Goal: Information Seeking & Learning: Learn about a topic

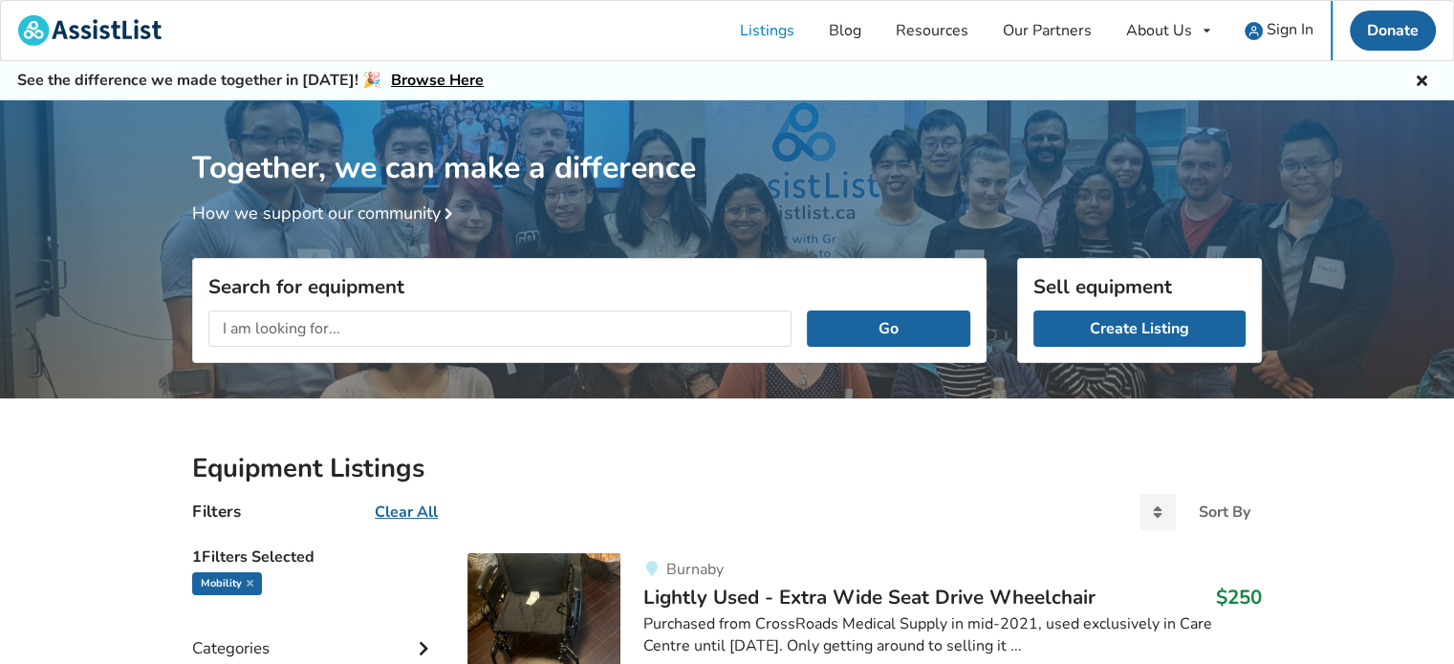
click at [597, 327] on input "text" at bounding box center [499, 329] width 583 height 36
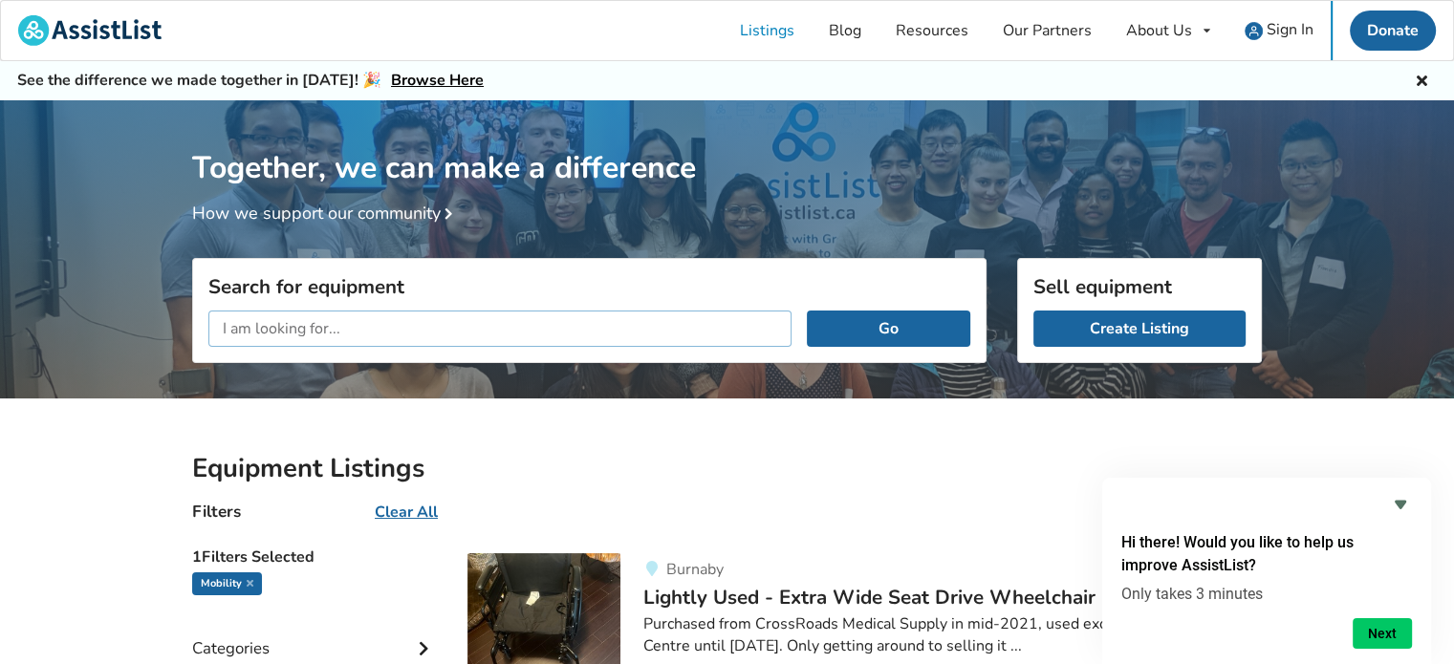
click at [618, 313] on input "text" at bounding box center [499, 329] width 583 height 36
type input "chair lift"
click at [807, 311] on button "Go" at bounding box center [888, 329] width 163 height 36
click at [389, 511] on u "Clear All" at bounding box center [406, 512] width 63 height 21
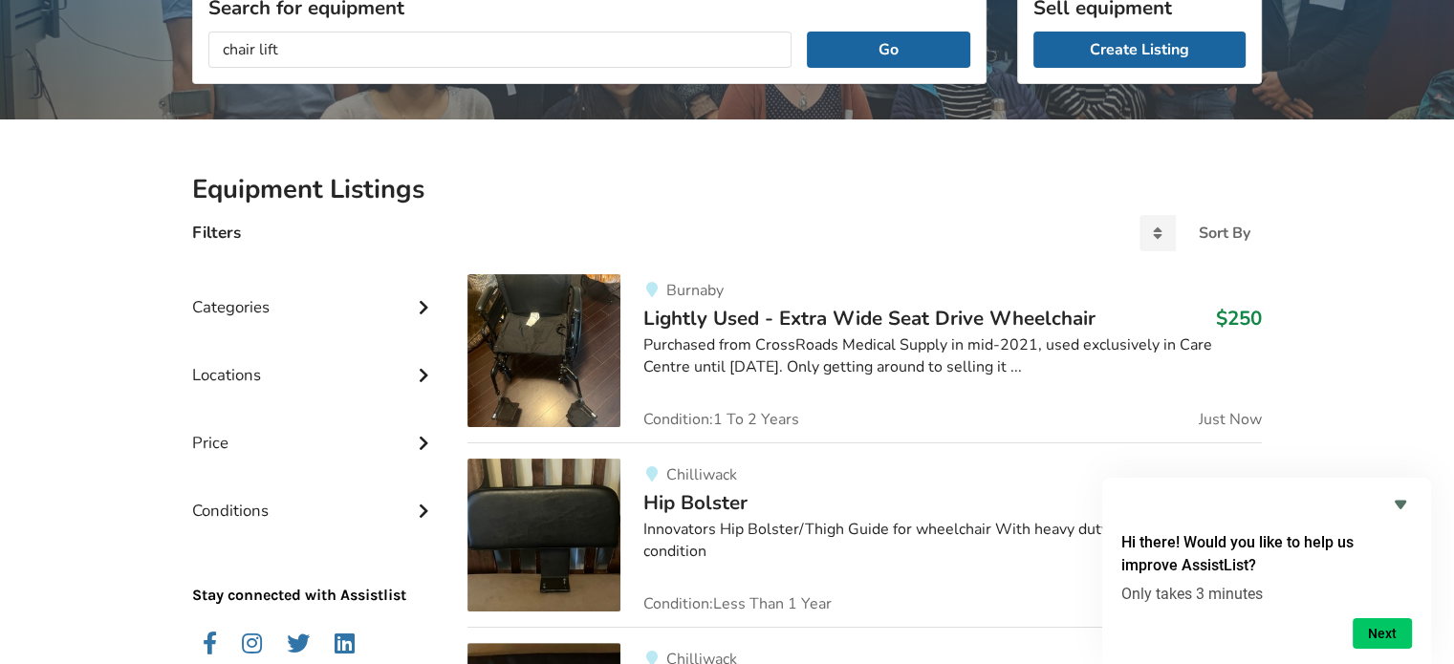
scroll to position [382, 0]
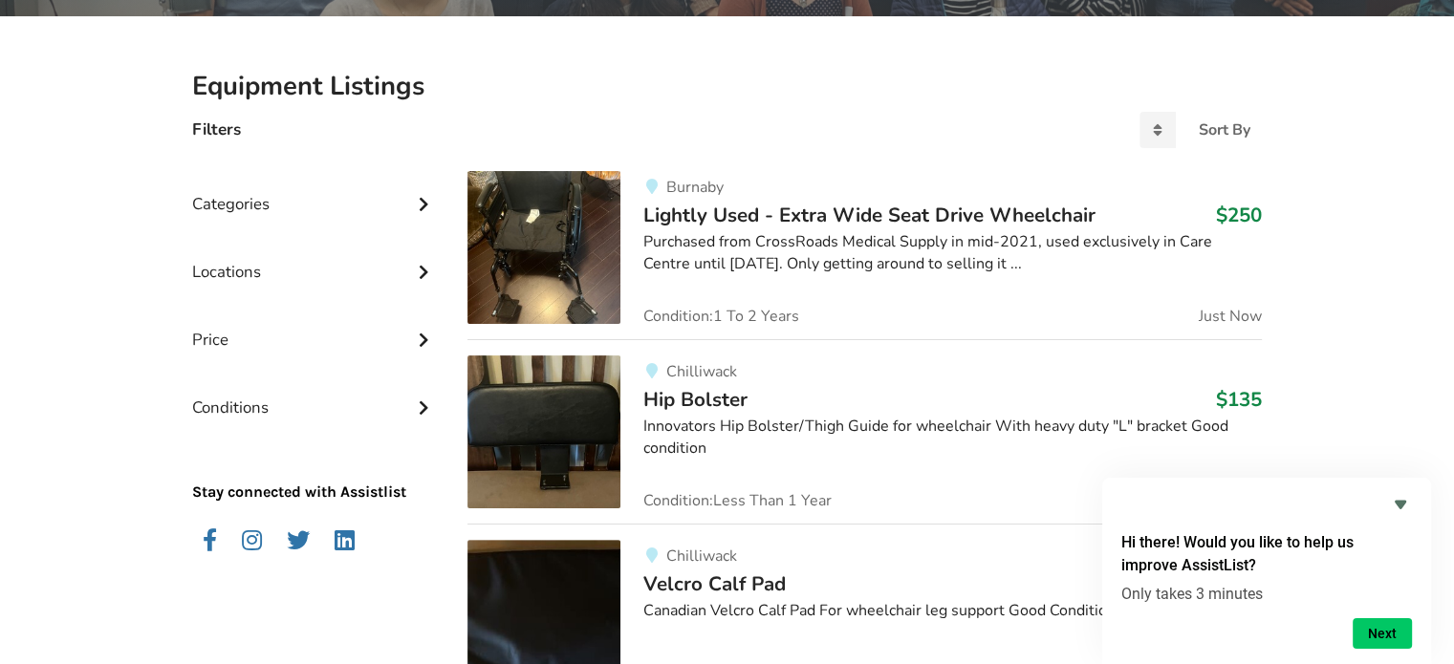
click at [422, 198] on icon at bounding box center [423, 202] width 19 height 16
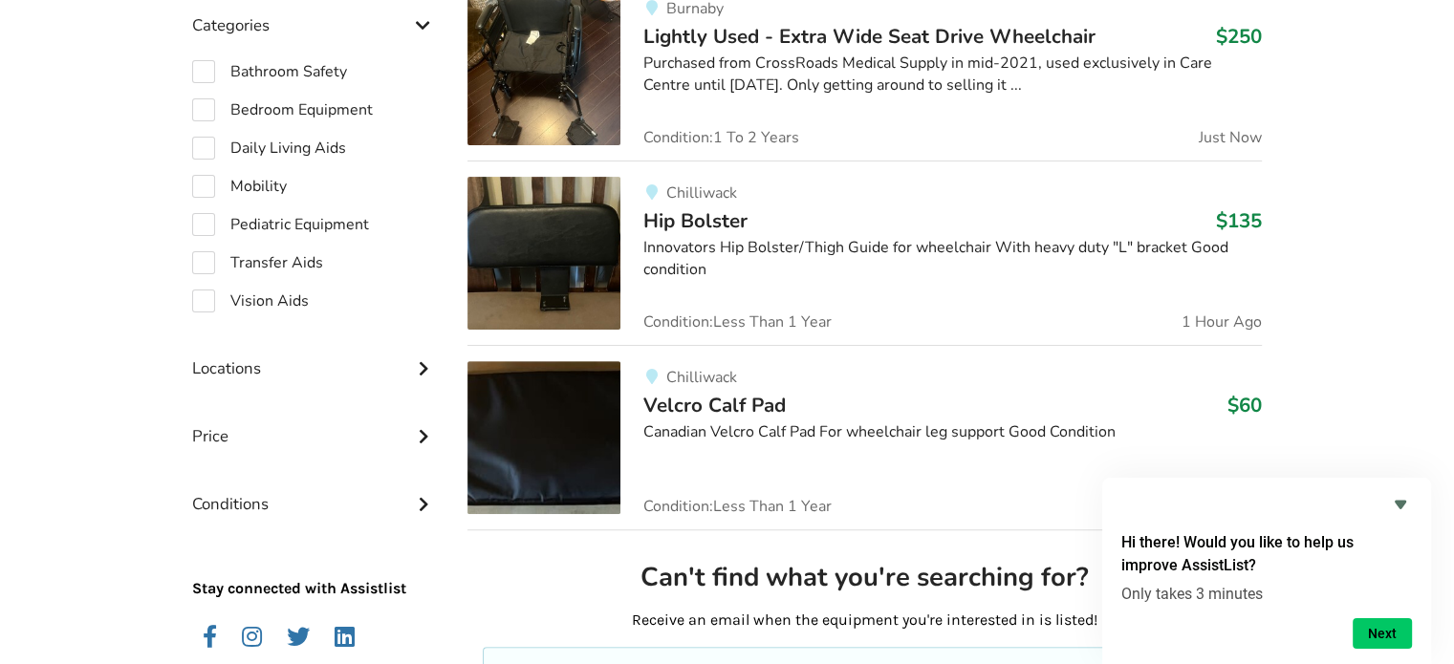
scroll to position [573, 0]
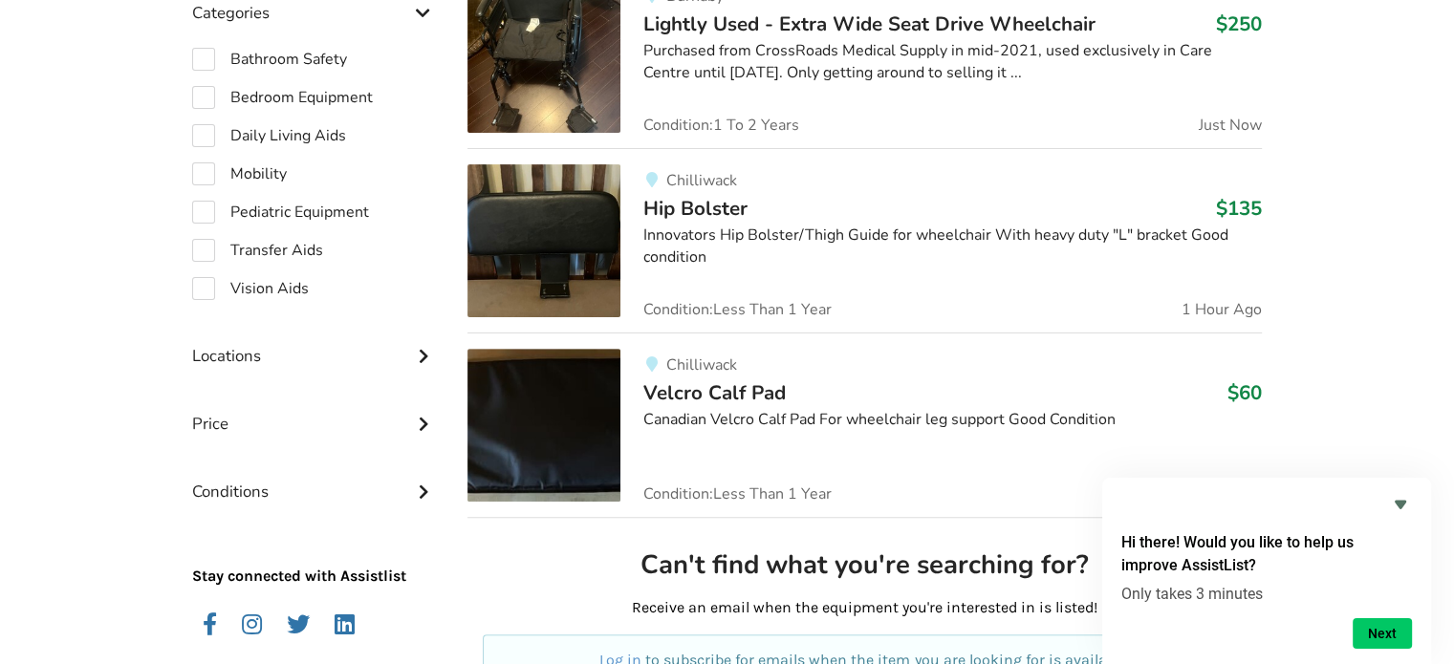
click at [287, 262] on div "Bathroom Safety Bedroom Equipment Daily Living Aids Mobility Pediatric Equipmen…" at bounding box center [314, 174] width 245 height 252
click at [198, 248] on label "Transfer Aids" at bounding box center [257, 250] width 131 height 23
checkbox input "true"
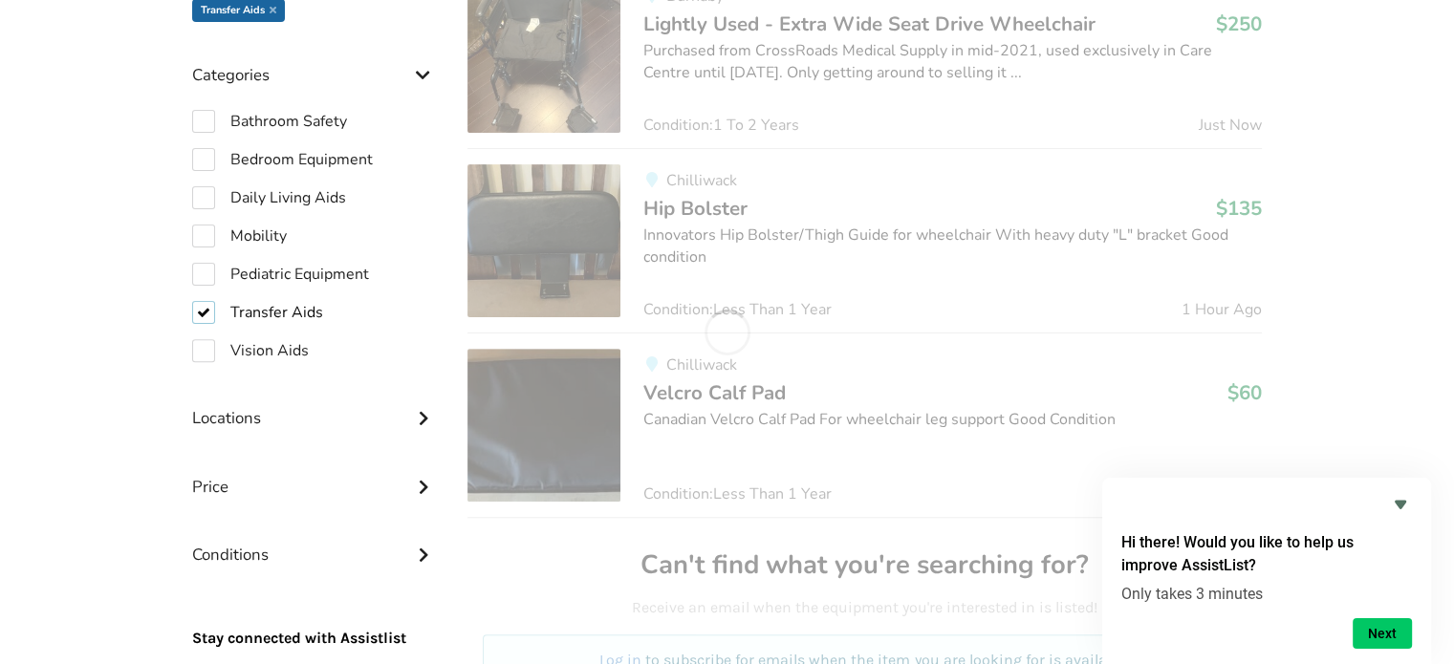
scroll to position [636, 0]
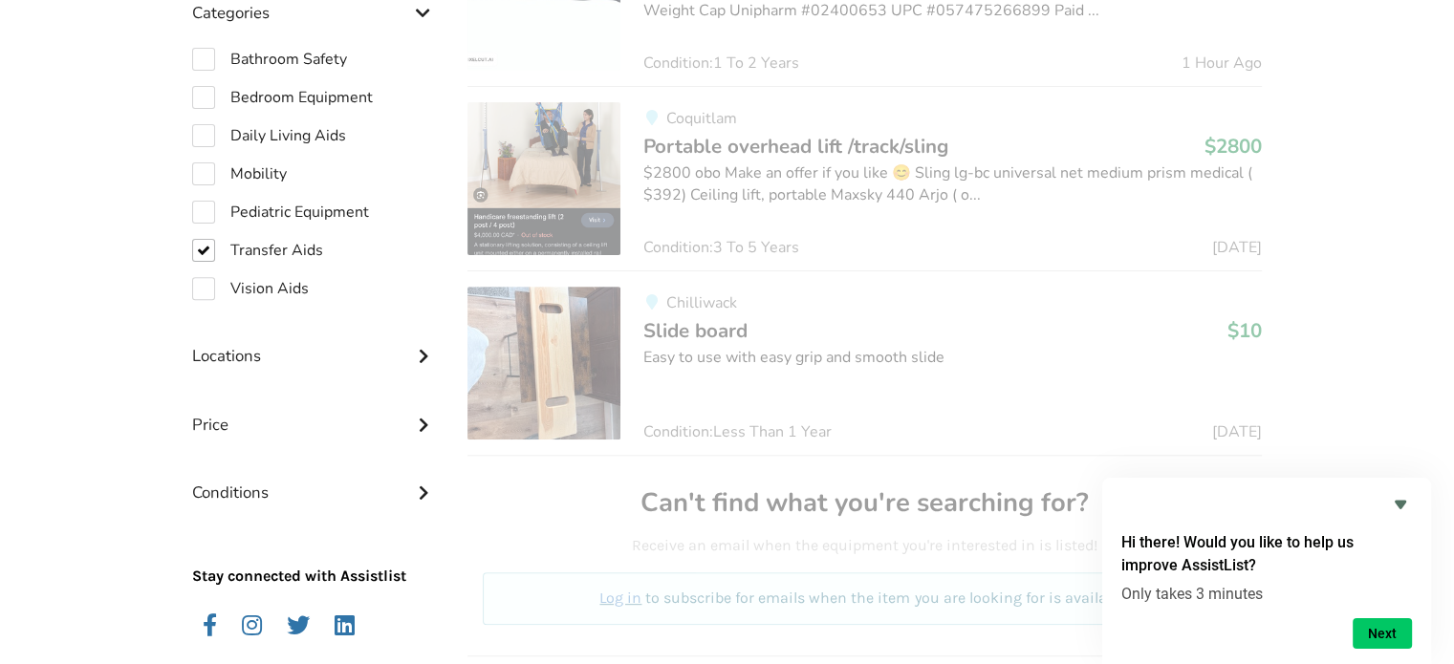
click at [971, 443] on link "Chilliwack Slide board $10 Easy to use with easy grip and smooth slide Conditio…" at bounding box center [864, 362] width 794 height 184
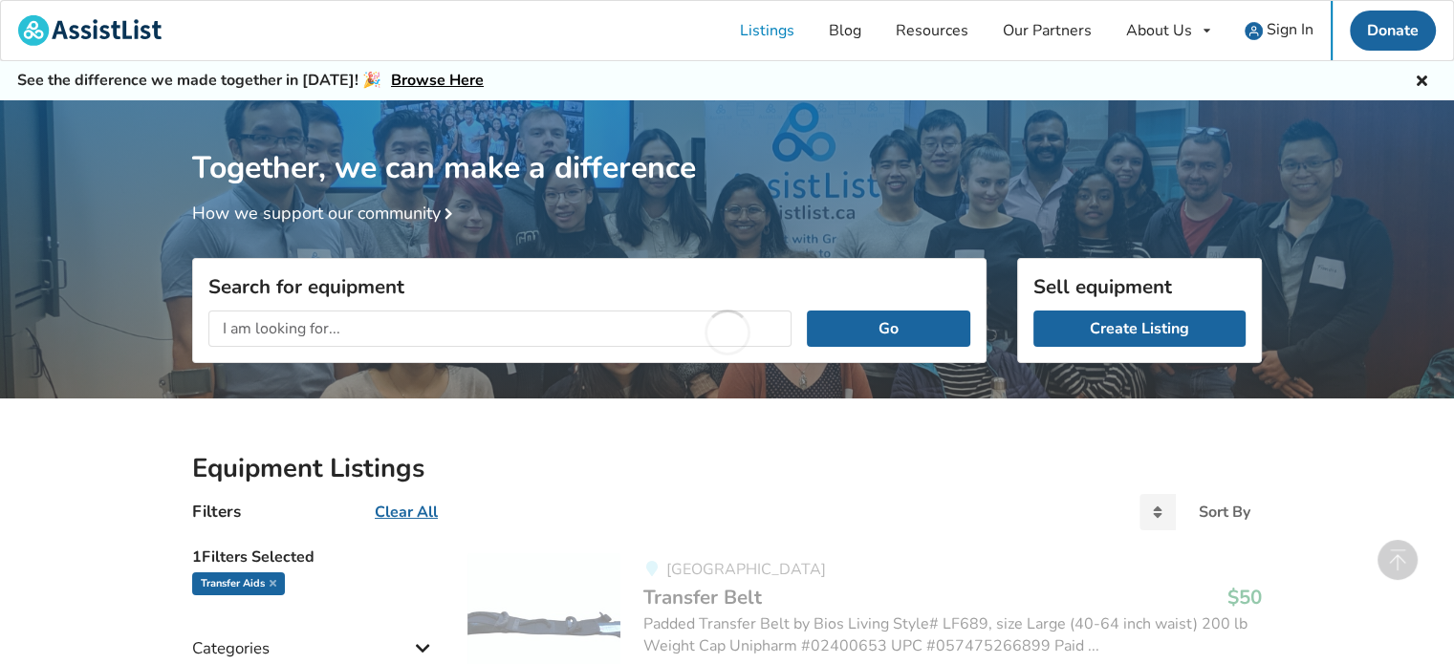
scroll to position [636, 0]
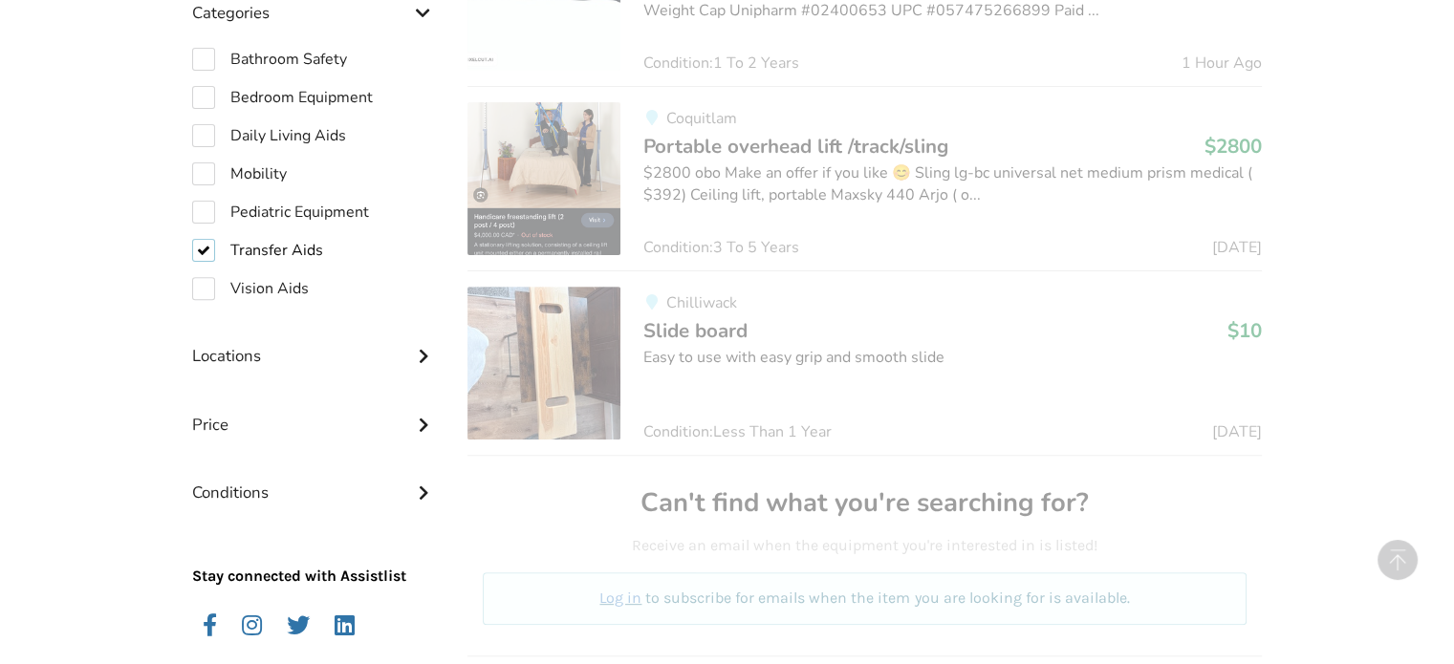
click at [204, 251] on label "Transfer Aids" at bounding box center [257, 250] width 131 height 23
checkbox input "false"
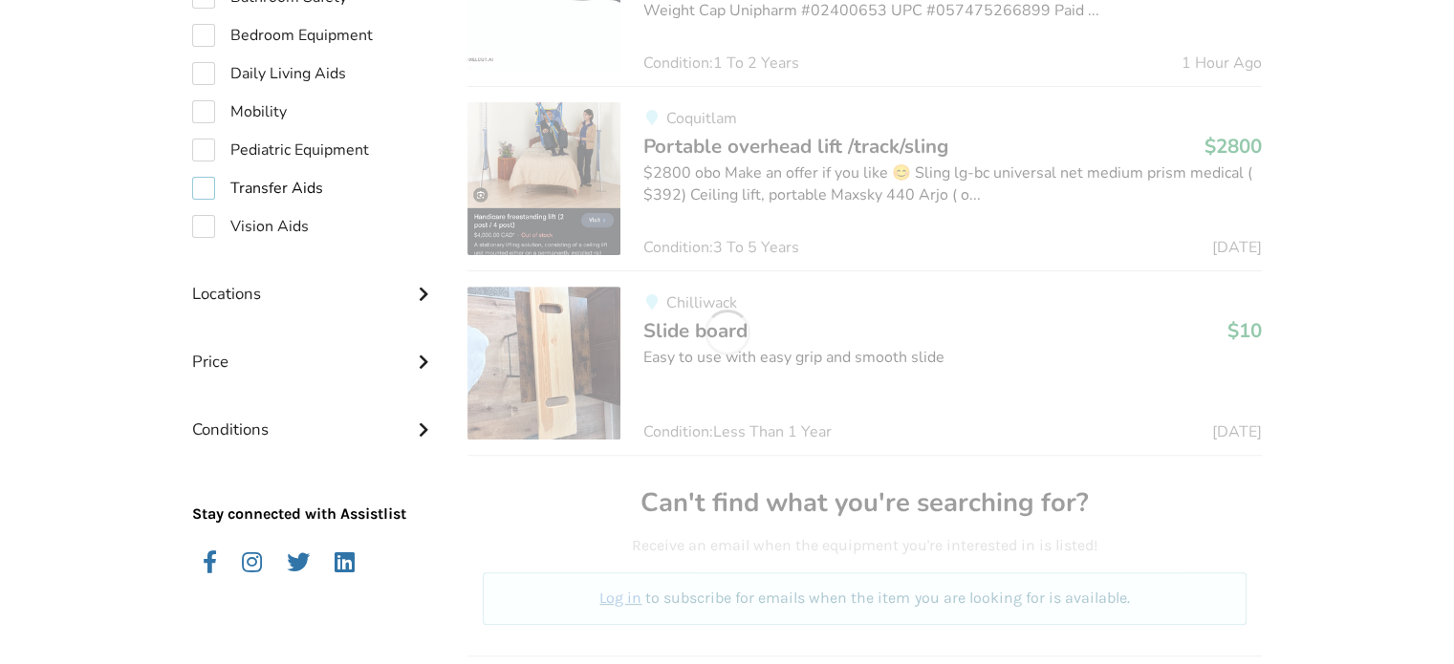
scroll to position [573, 0]
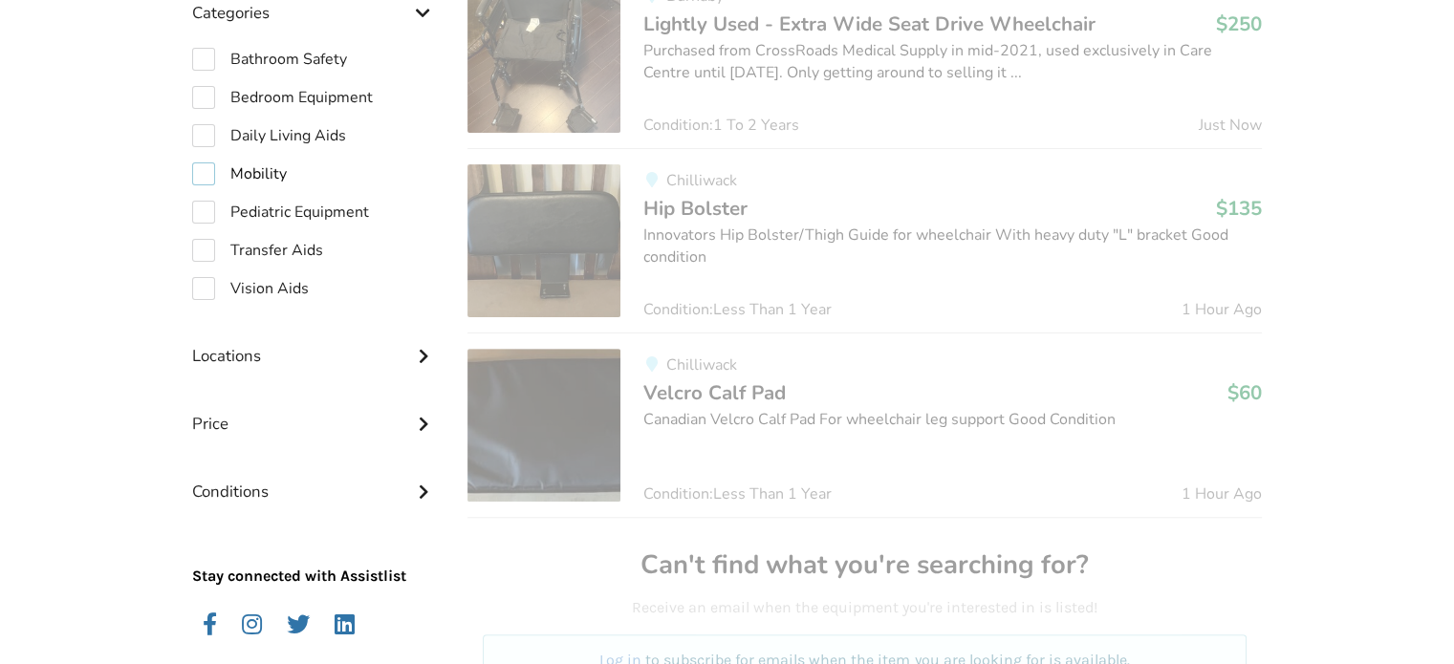
click at [206, 167] on label "Mobility" at bounding box center [239, 173] width 95 height 23
checkbox input "true"
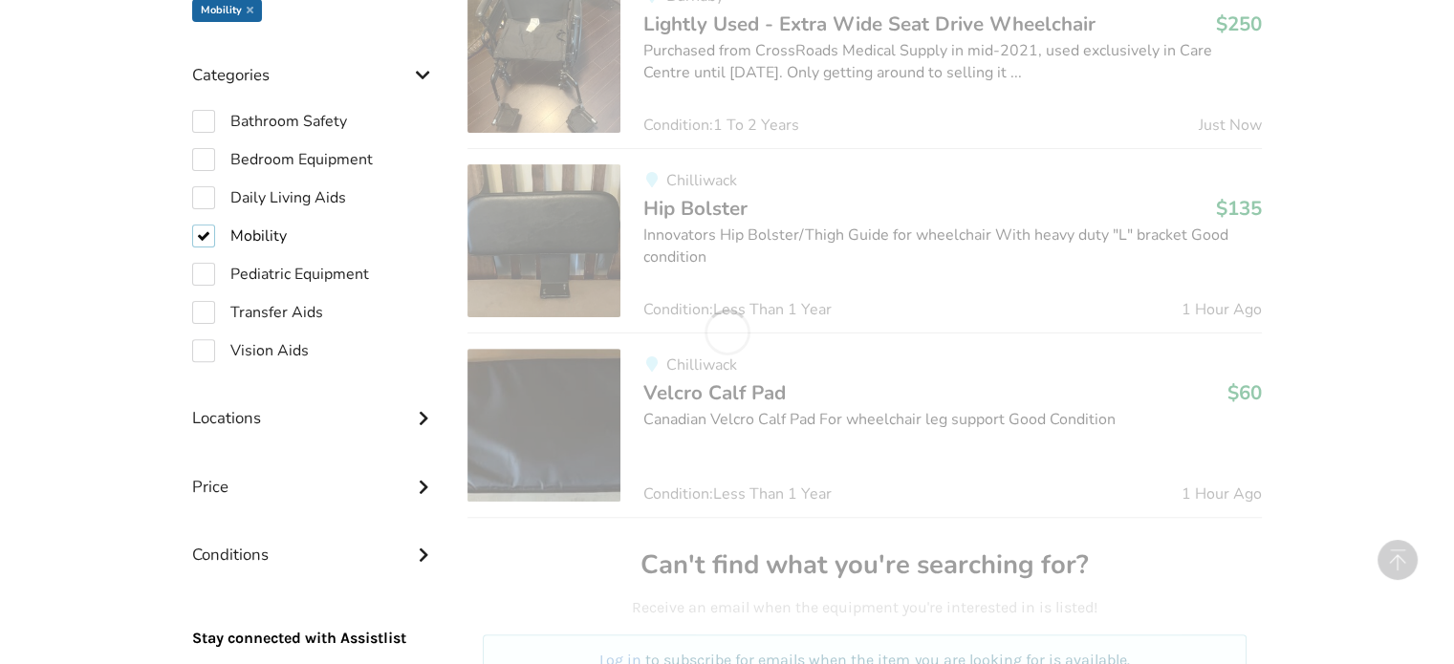
scroll to position [636, 0]
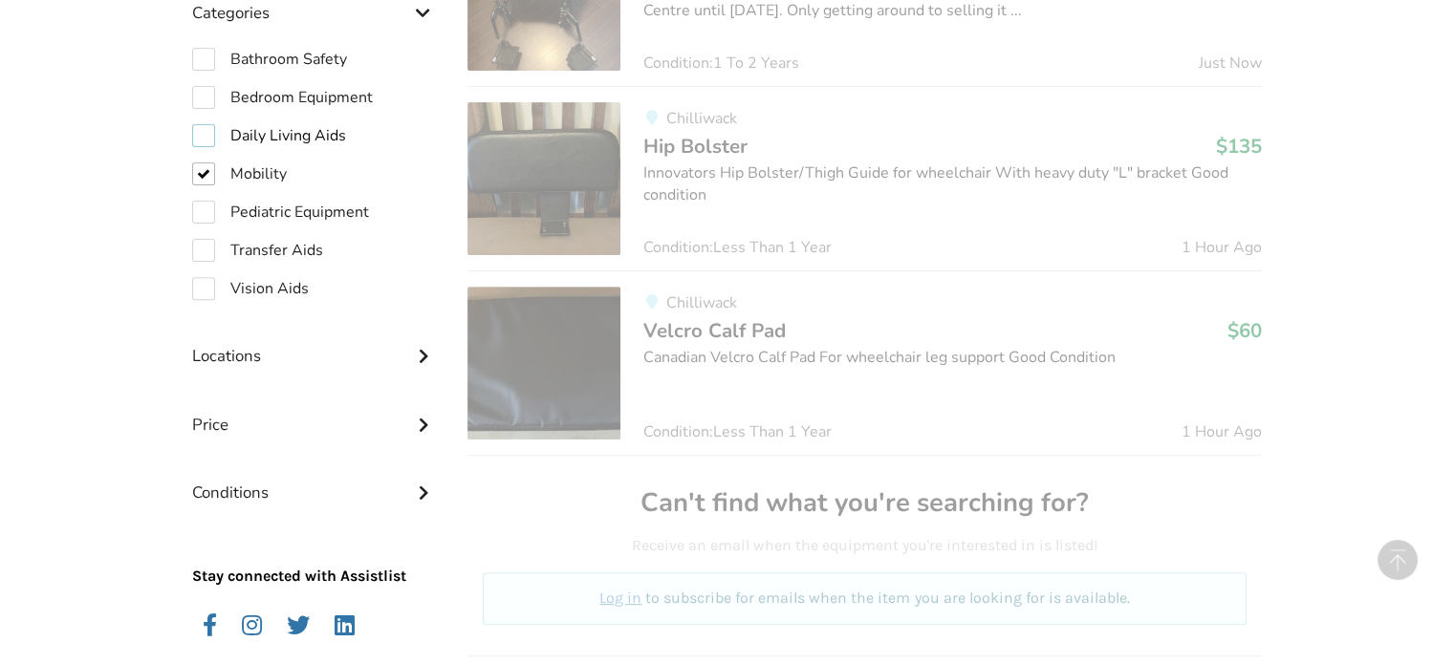
click at [208, 134] on label "Daily Living Aids" at bounding box center [269, 135] width 154 height 23
checkbox input "true"
click at [206, 171] on label "Mobility" at bounding box center [239, 173] width 95 height 23
checkbox input "false"
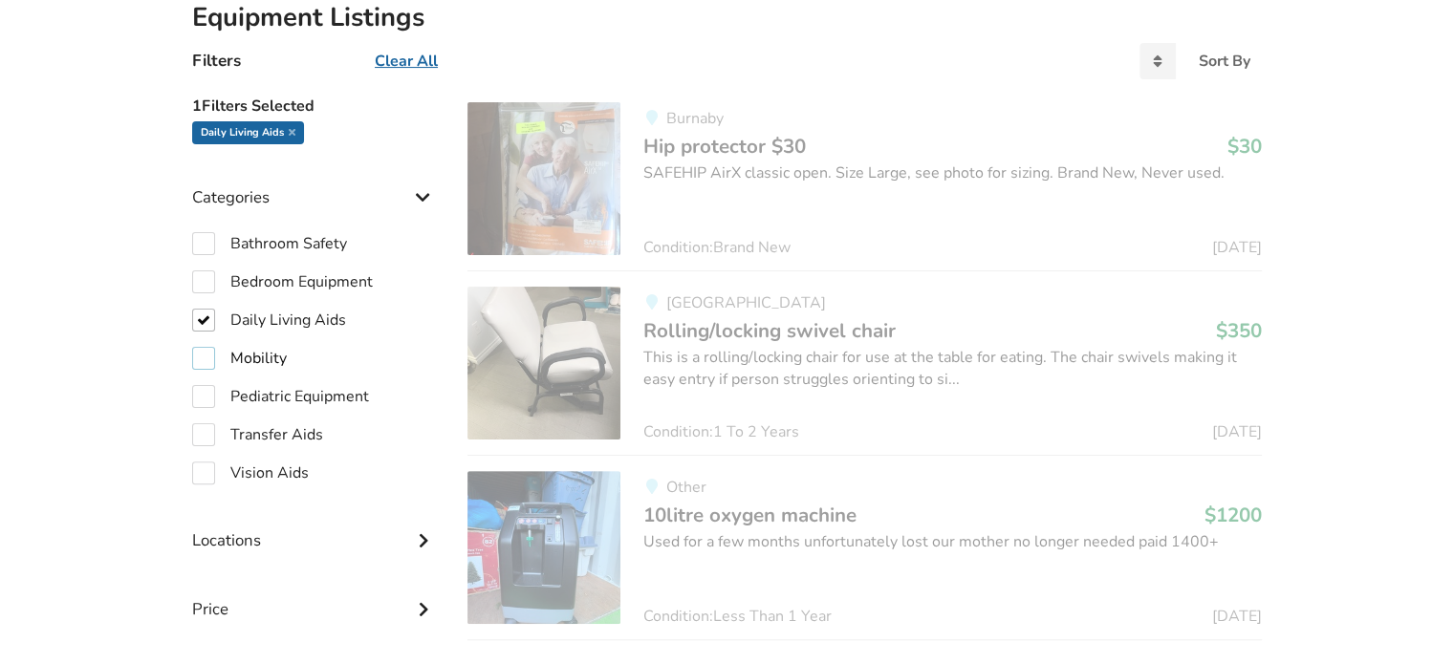
scroll to position [444, 0]
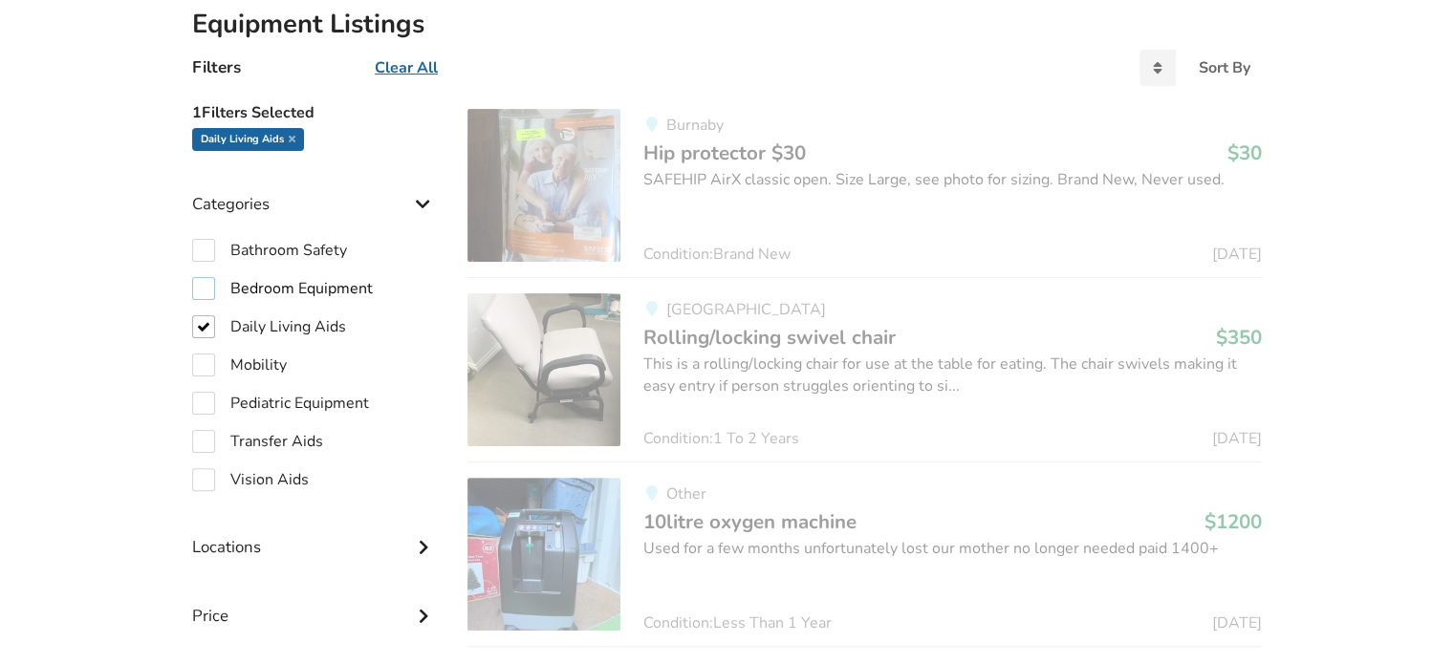
click at [206, 286] on label "Bedroom Equipment" at bounding box center [282, 288] width 181 height 23
checkbox input "true"
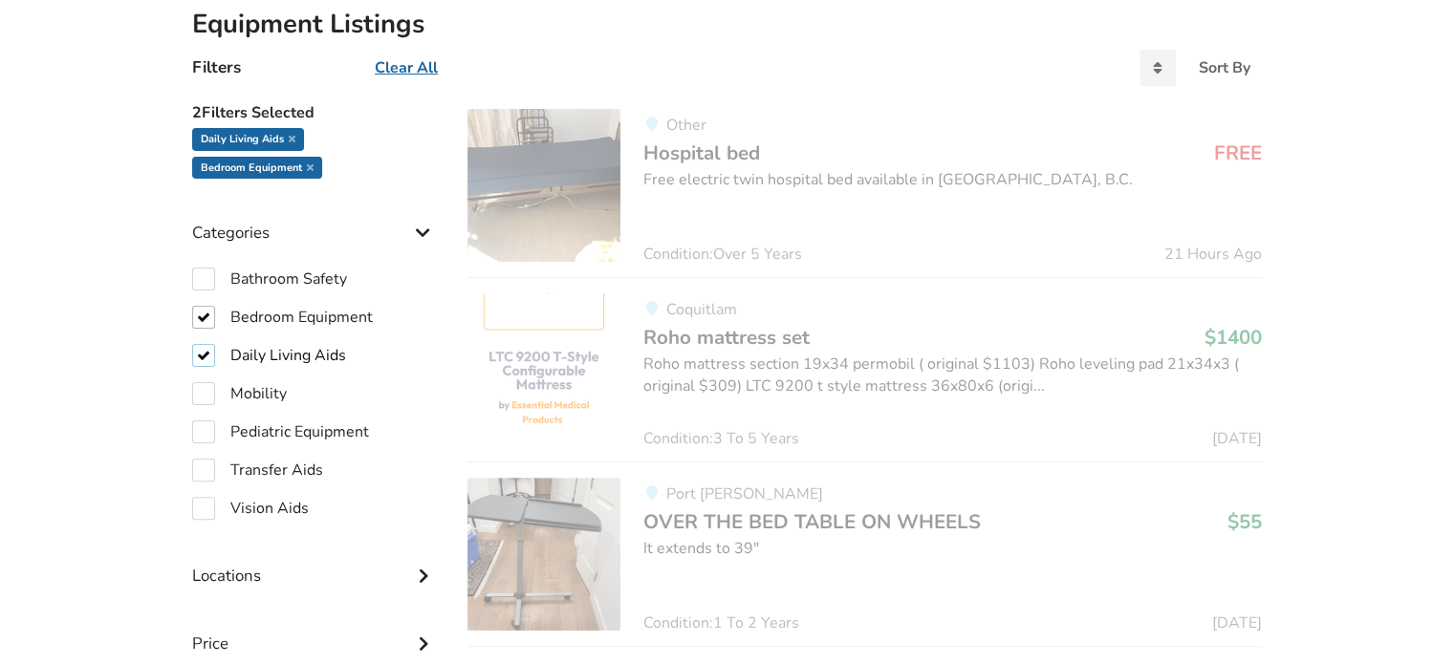
click at [203, 349] on label "Daily Living Aids" at bounding box center [269, 355] width 154 height 23
checkbox input "false"
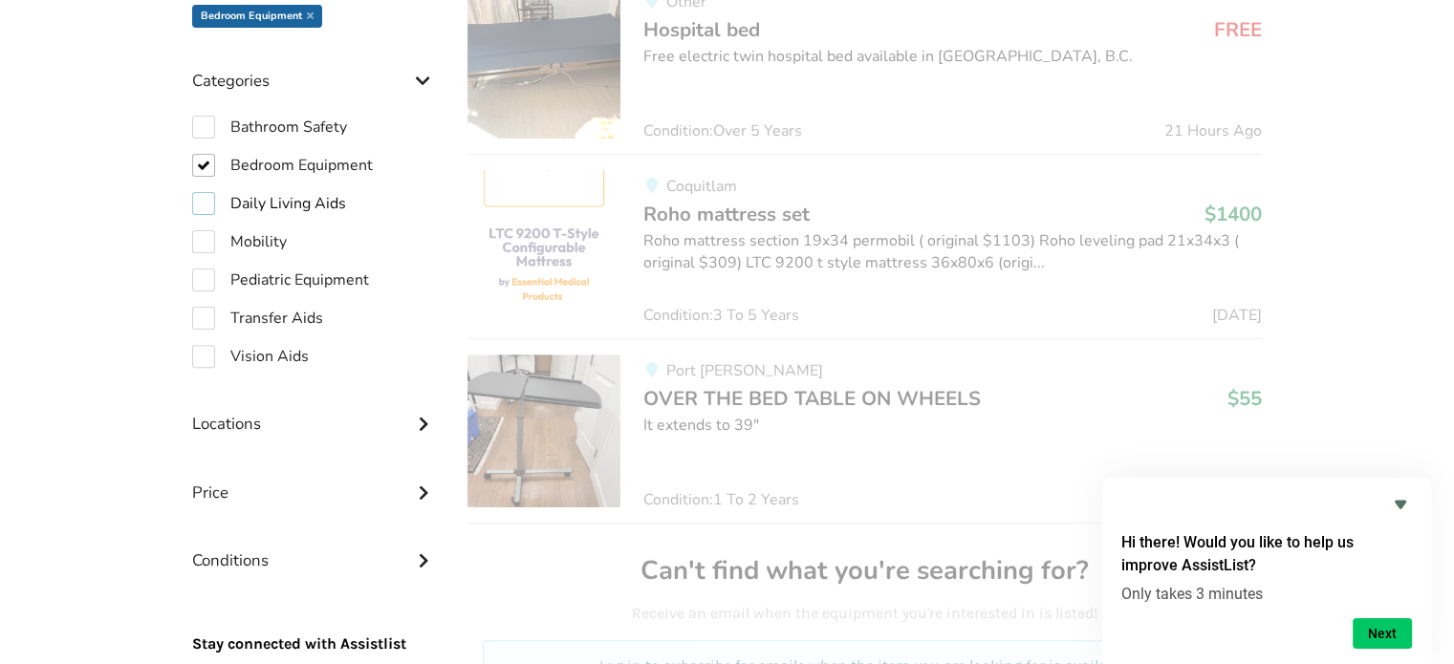
scroll to position [573, 0]
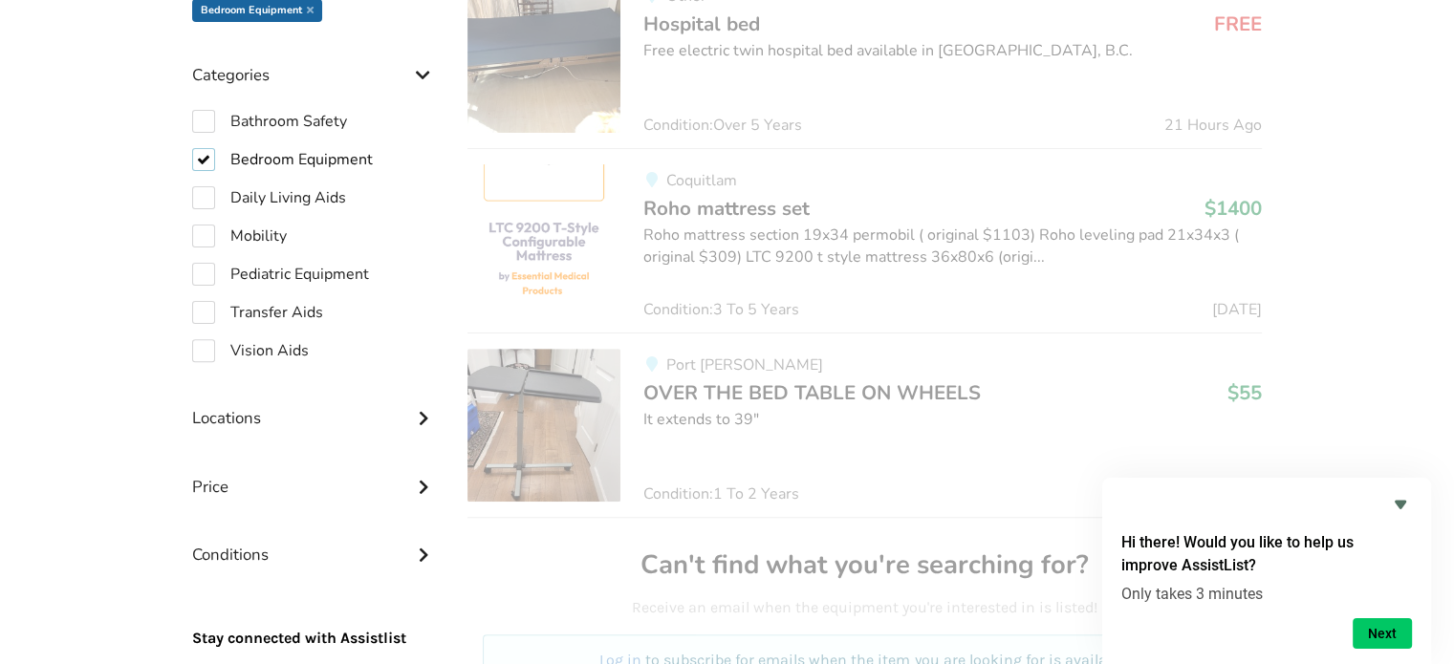
click at [206, 160] on label "Bedroom Equipment" at bounding box center [282, 159] width 181 height 23
checkbox input "false"
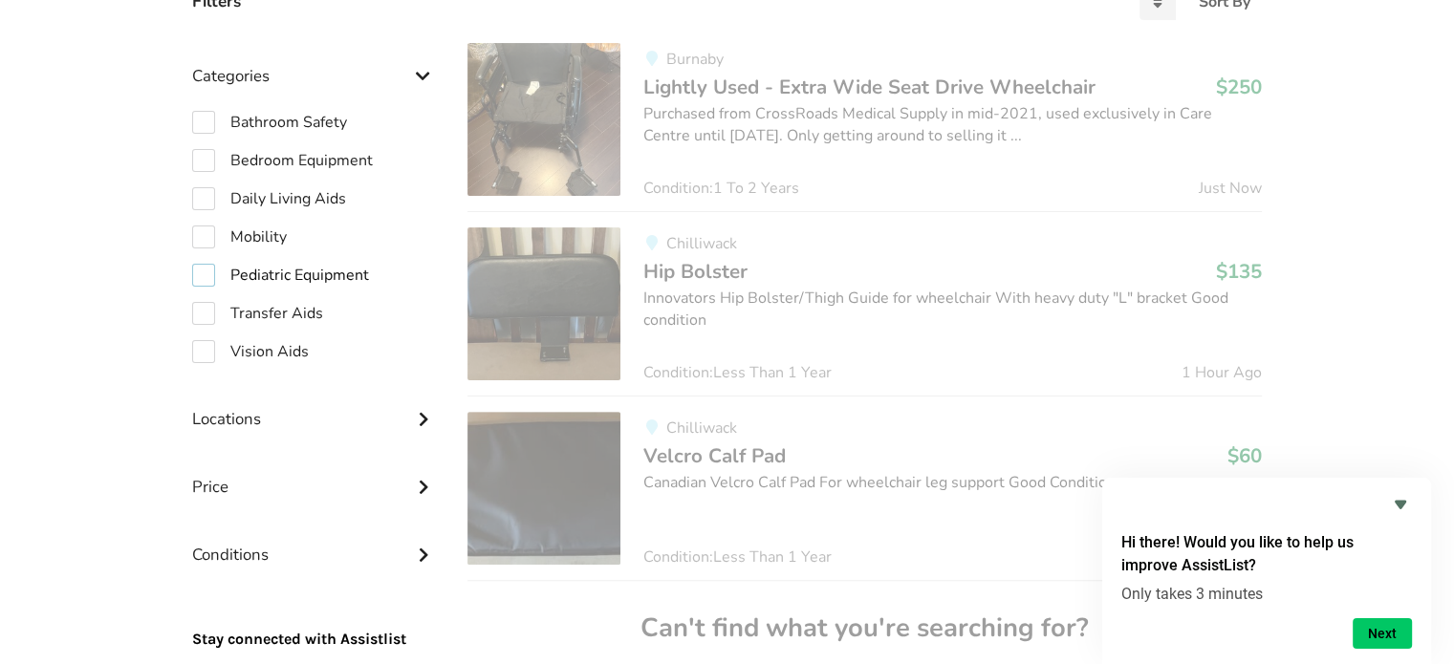
click at [207, 269] on label "Pediatric Equipment" at bounding box center [280, 275] width 177 height 23
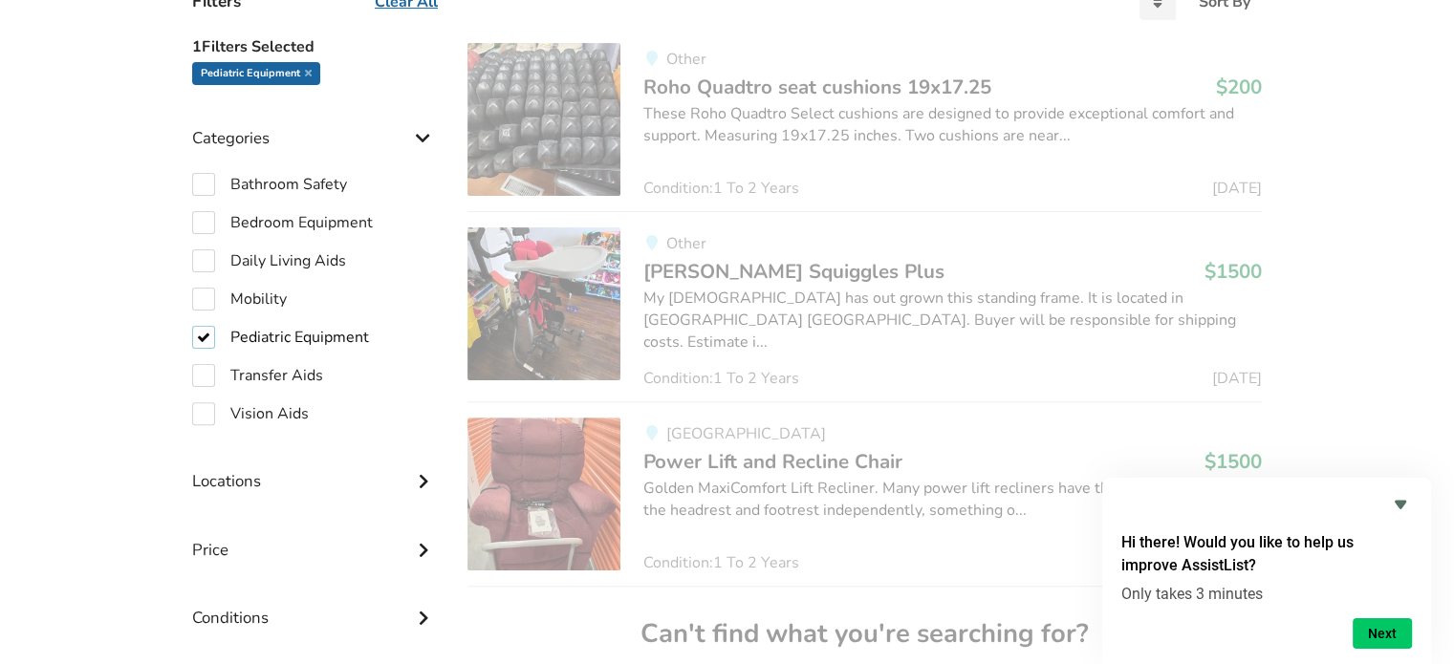
click at [210, 342] on label "Pediatric Equipment" at bounding box center [280, 337] width 177 height 23
checkbox input "false"
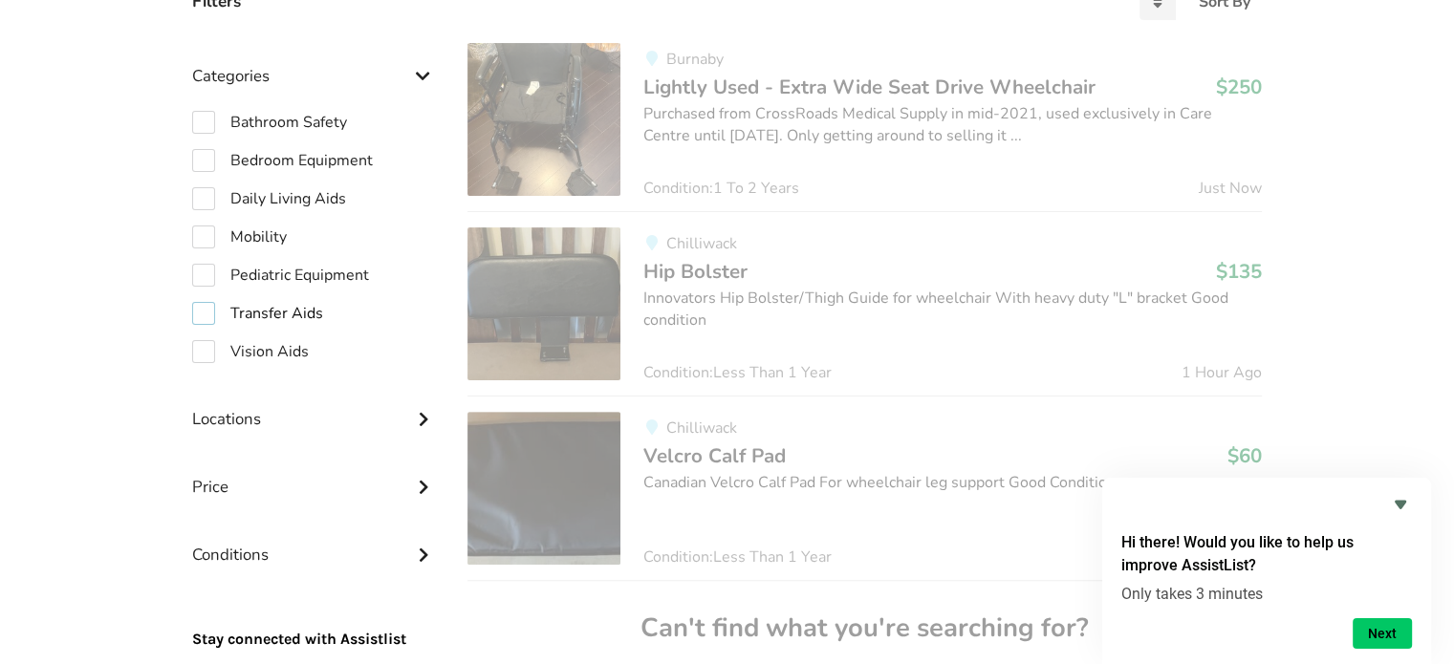
click at [209, 312] on label "Transfer Aids" at bounding box center [257, 313] width 131 height 23
checkbox input "true"
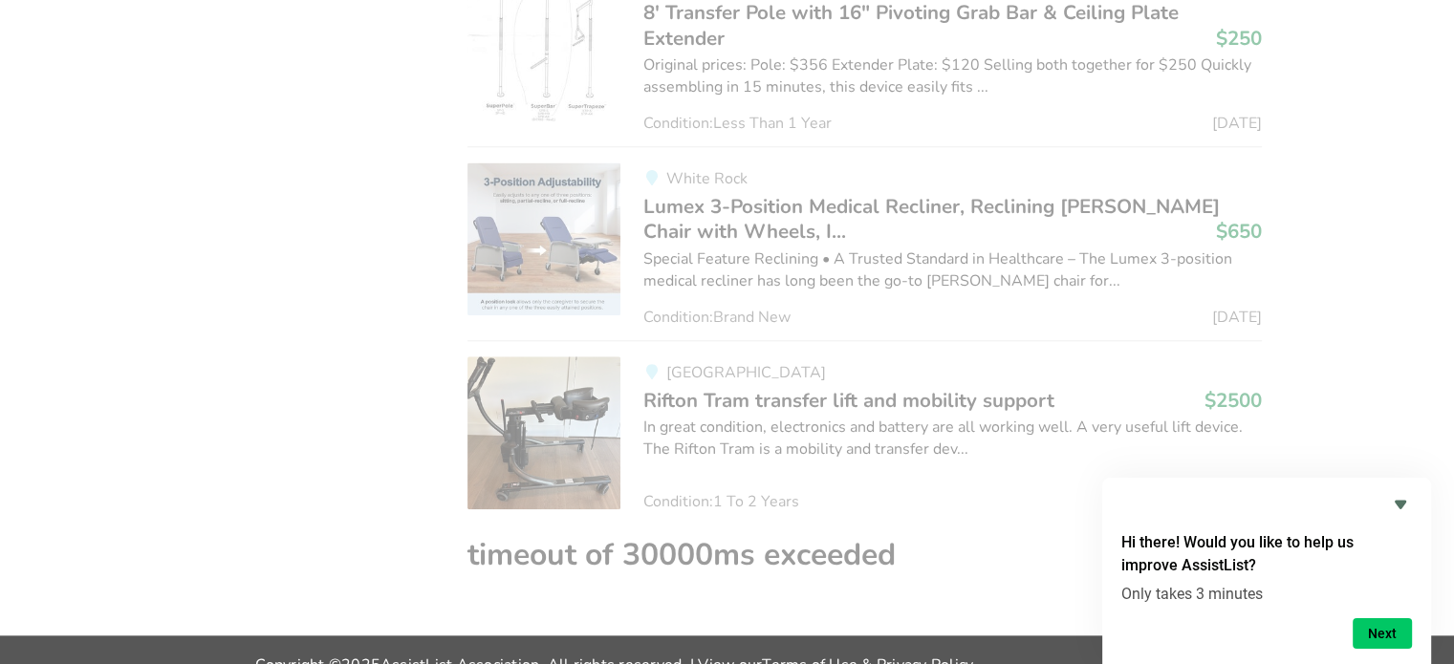
scroll to position [9135, 0]
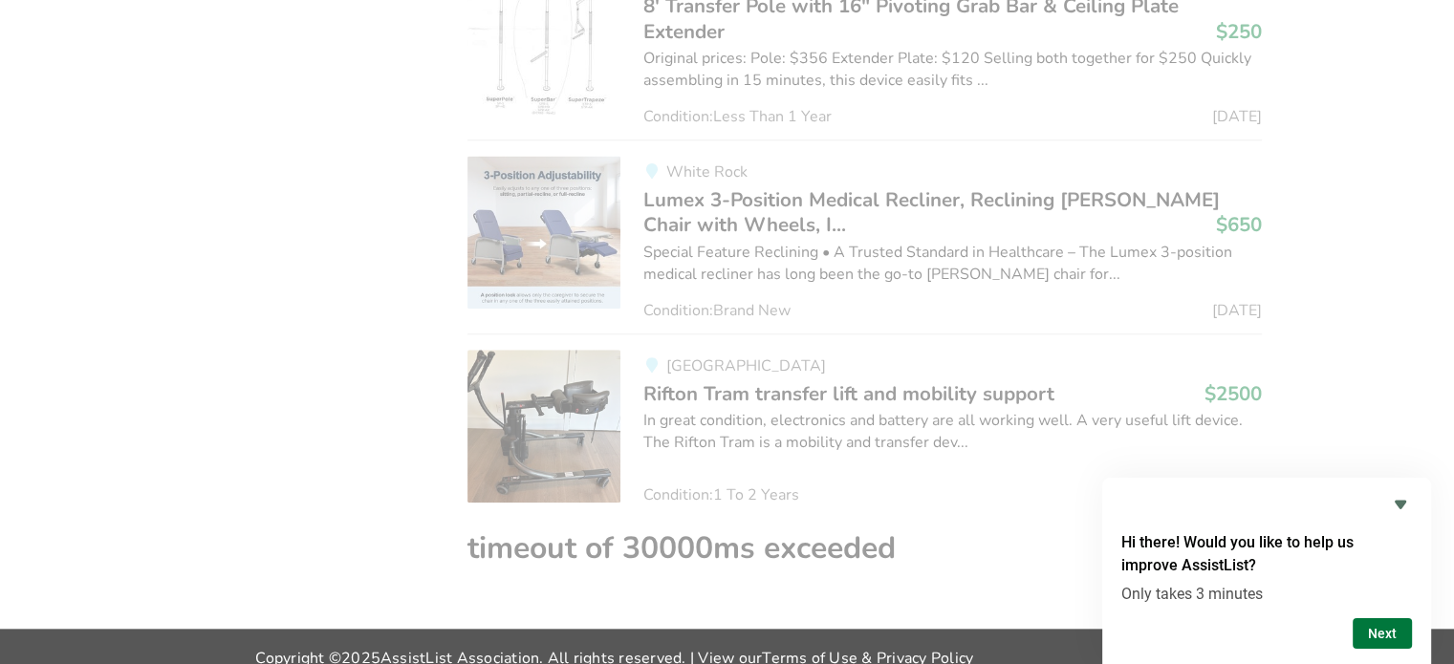
click at [1361, 626] on button "Next" at bounding box center [1381, 633] width 59 height 31
